Goal: Information Seeking & Learning: Learn about a topic

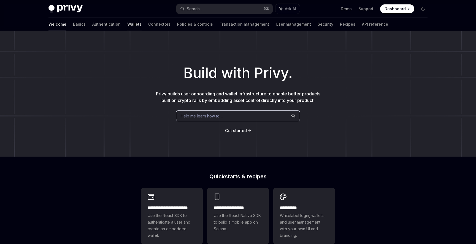
click at [127, 22] on link "Wallets" at bounding box center [134, 24] width 14 height 13
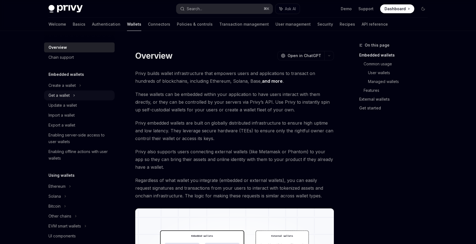
click at [61, 97] on div "Get a wallet" at bounding box center [58, 95] width 21 height 7
type textarea "*"
